Goal: Task Accomplishment & Management: Use online tool/utility

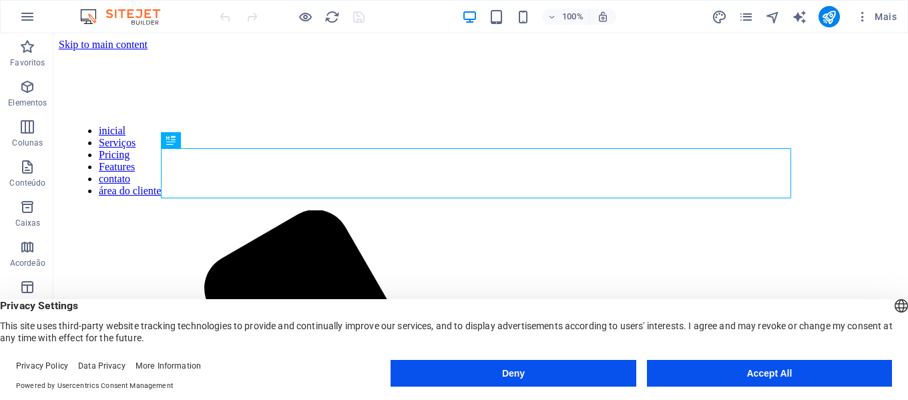
click at [686, 370] on button "Accept All" at bounding box center [769, 373] width 245 height 27
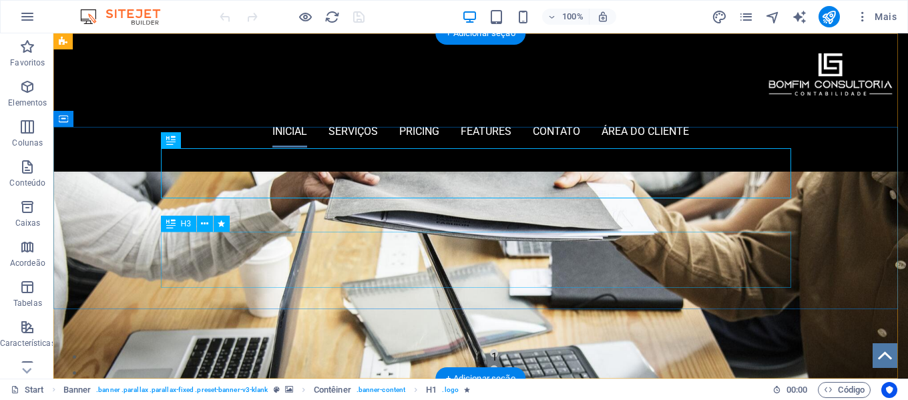
click at [312, 263] on div "Soluções contábeis que simplificam sua gestão e impulsionam o crescimento do se…" at bounding box center [494, 260] width 630 height 56
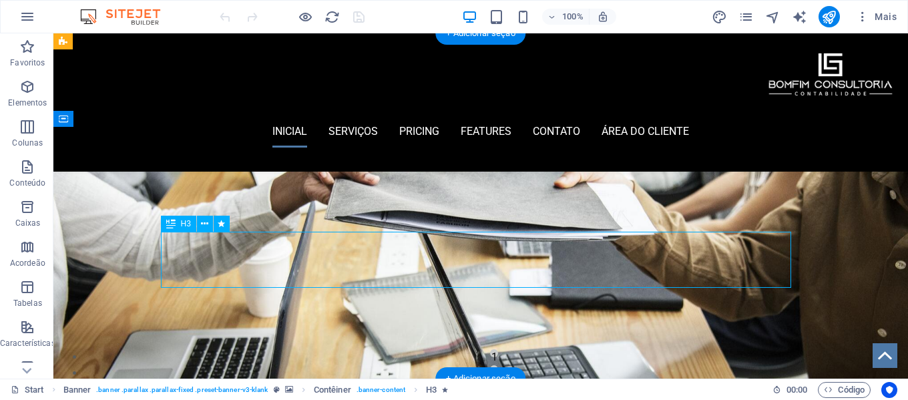
click at [305, 261] on div "Soluções contábeis que simplificam sua gestão e impulsionam o crescimento do se…" at bounding box center [494, 260] width 630 height 56
click at [71, 272] on div "CONTABILIDADE BOMFIM CONSULTORIA Soluções contábeis que simplificam sua gestão …" at bounding box center [494, 218] width 854 height 182
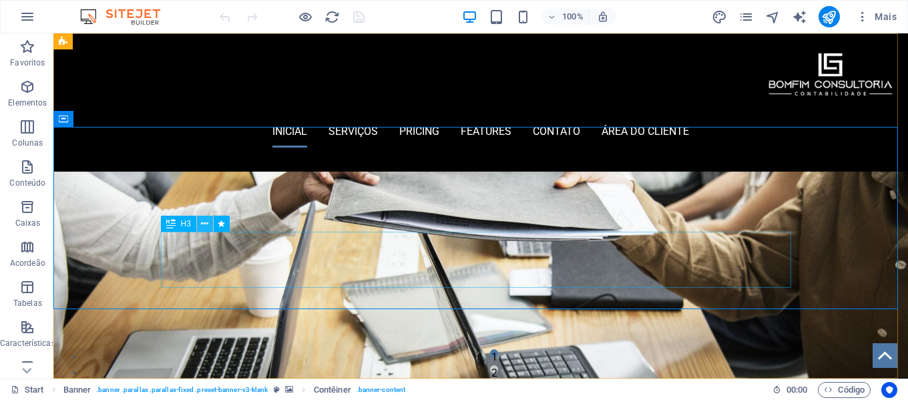
click at [205, 226] on icon at bounding box center [204, 224] width 7 height 14
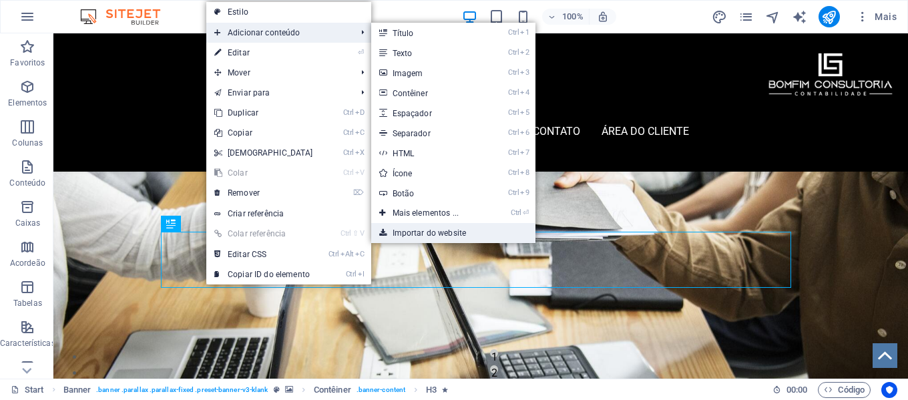
click at [470, 233] on link "Importar do website" at bounding box center [453, 233] width 165 height 20
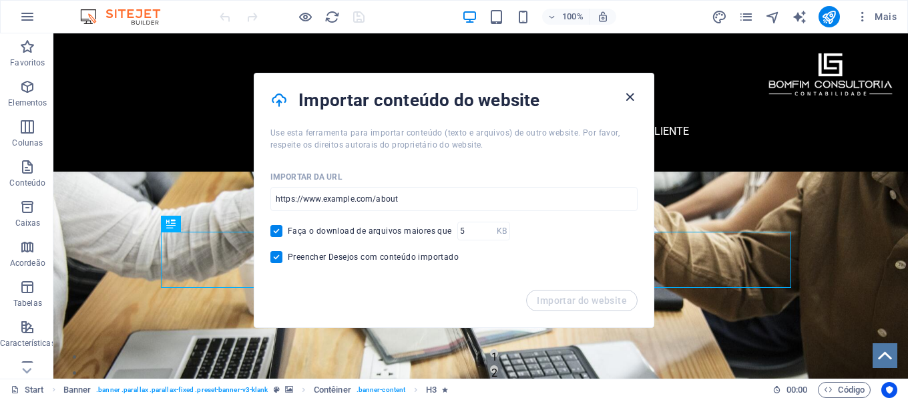
click at [633, 99] on icon "button" at bounding box center [629, 96] width 15 height 15
